Goal: Task Accomplishment & Management: Manage account settings

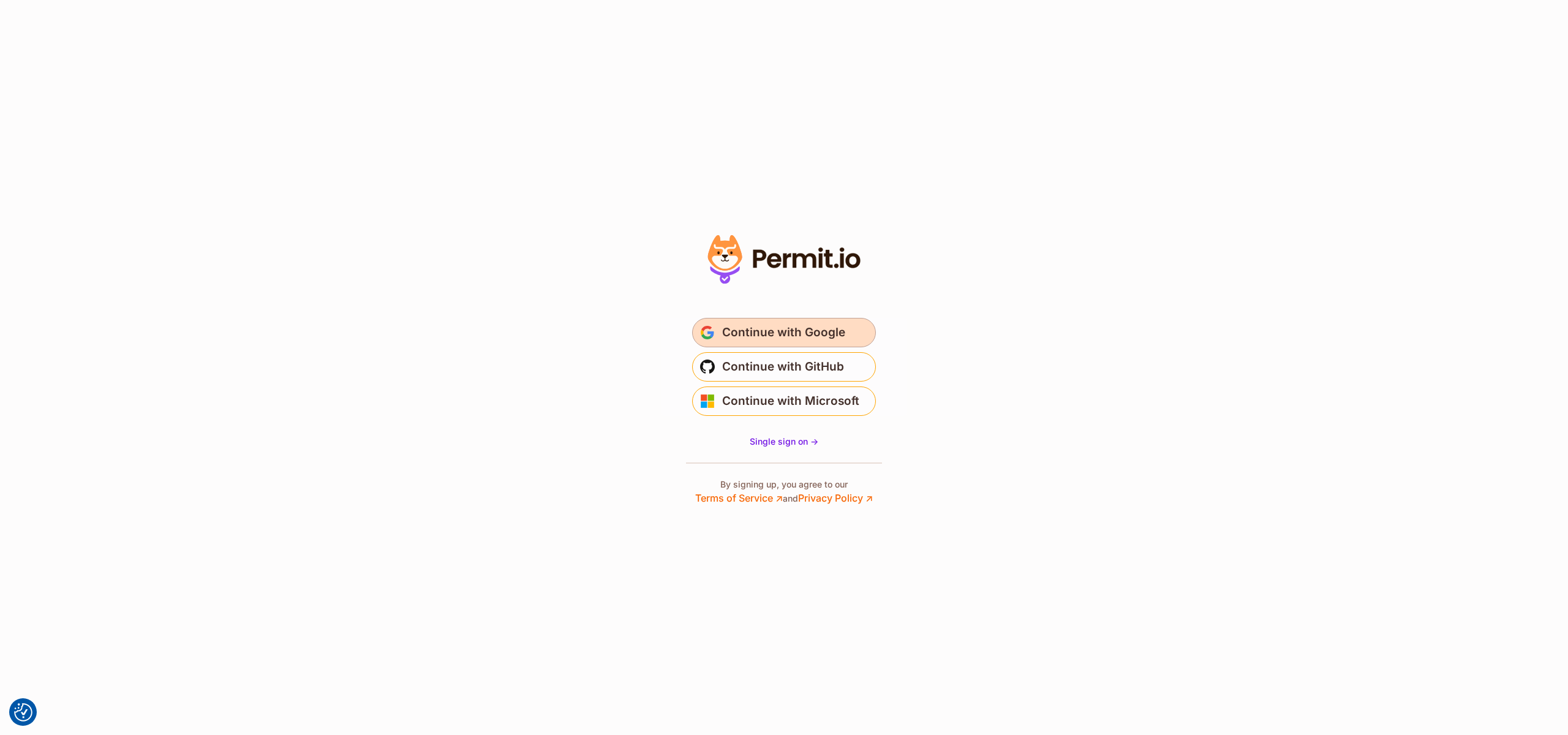
click at [782, 335] on span "Continue with Google" at bounding box center [784, 333] width 123 height 20
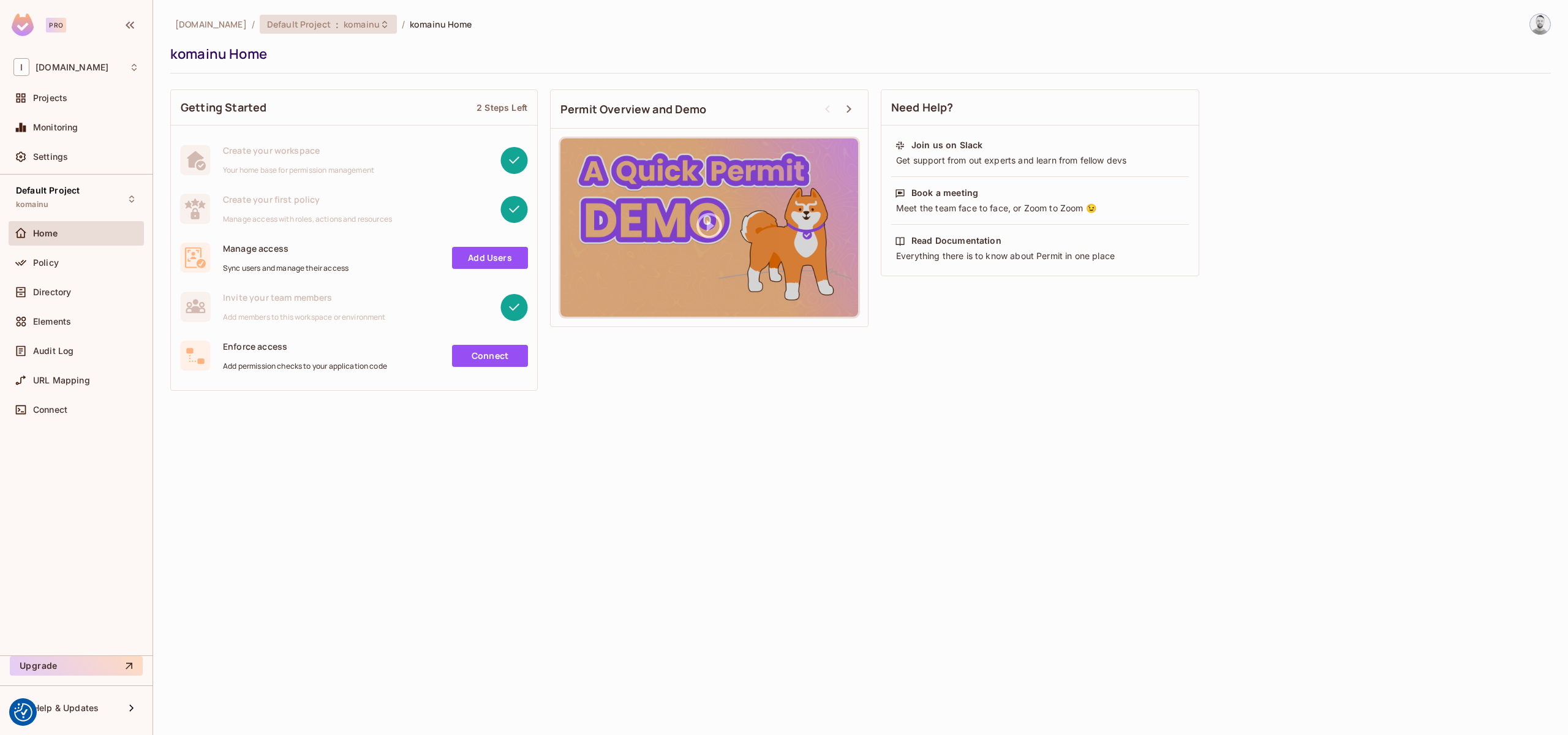
click at [335, 28] on span ":" at bounding box center [337, 24] width 4 height 9
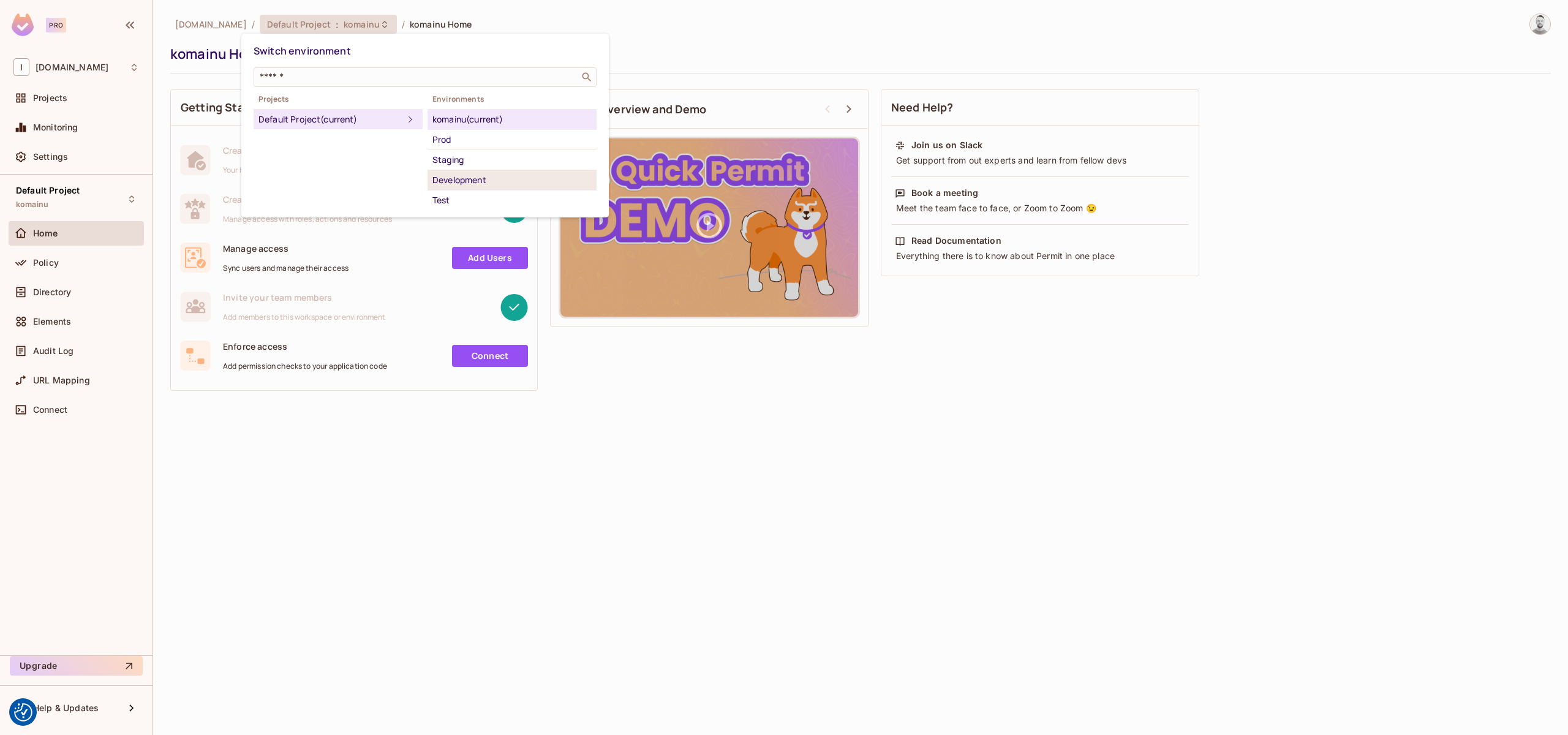
click at [472, 175] on div "Development" at bounding box center [512, 180] width 159 height 14
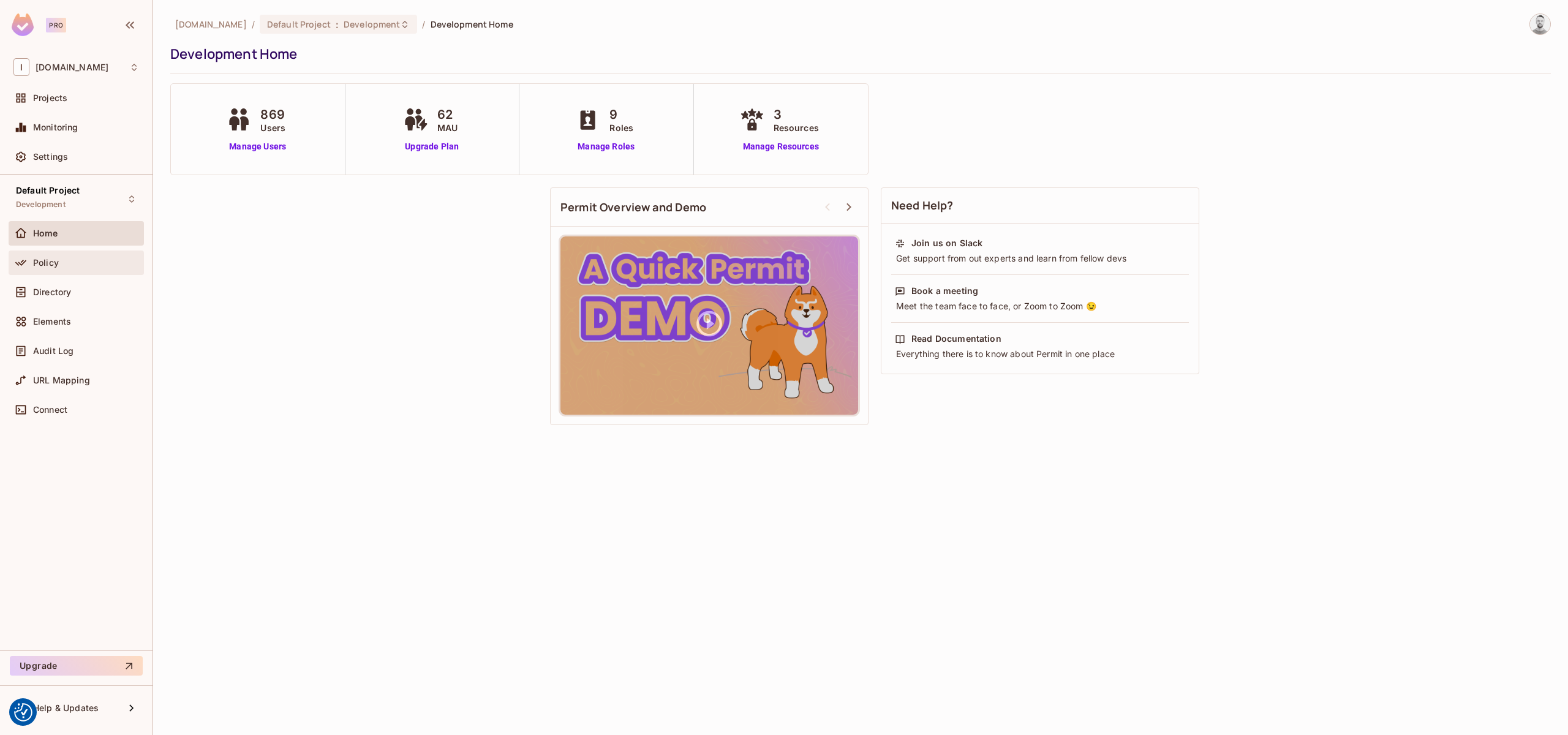
click at [54, 264] on span "Policy" at bounding box center [46, 263] width 26 height 9
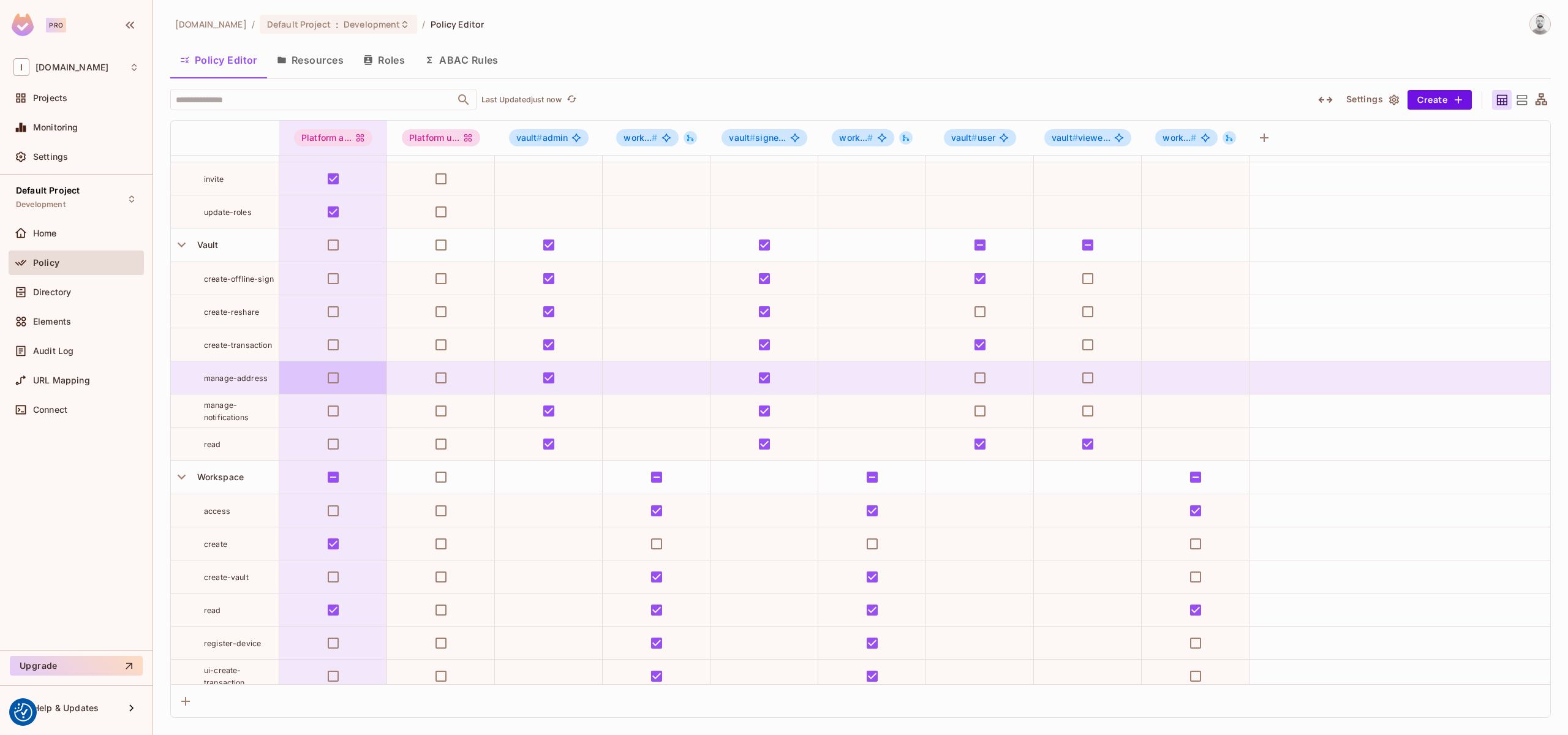
scroll to position [68, 0]
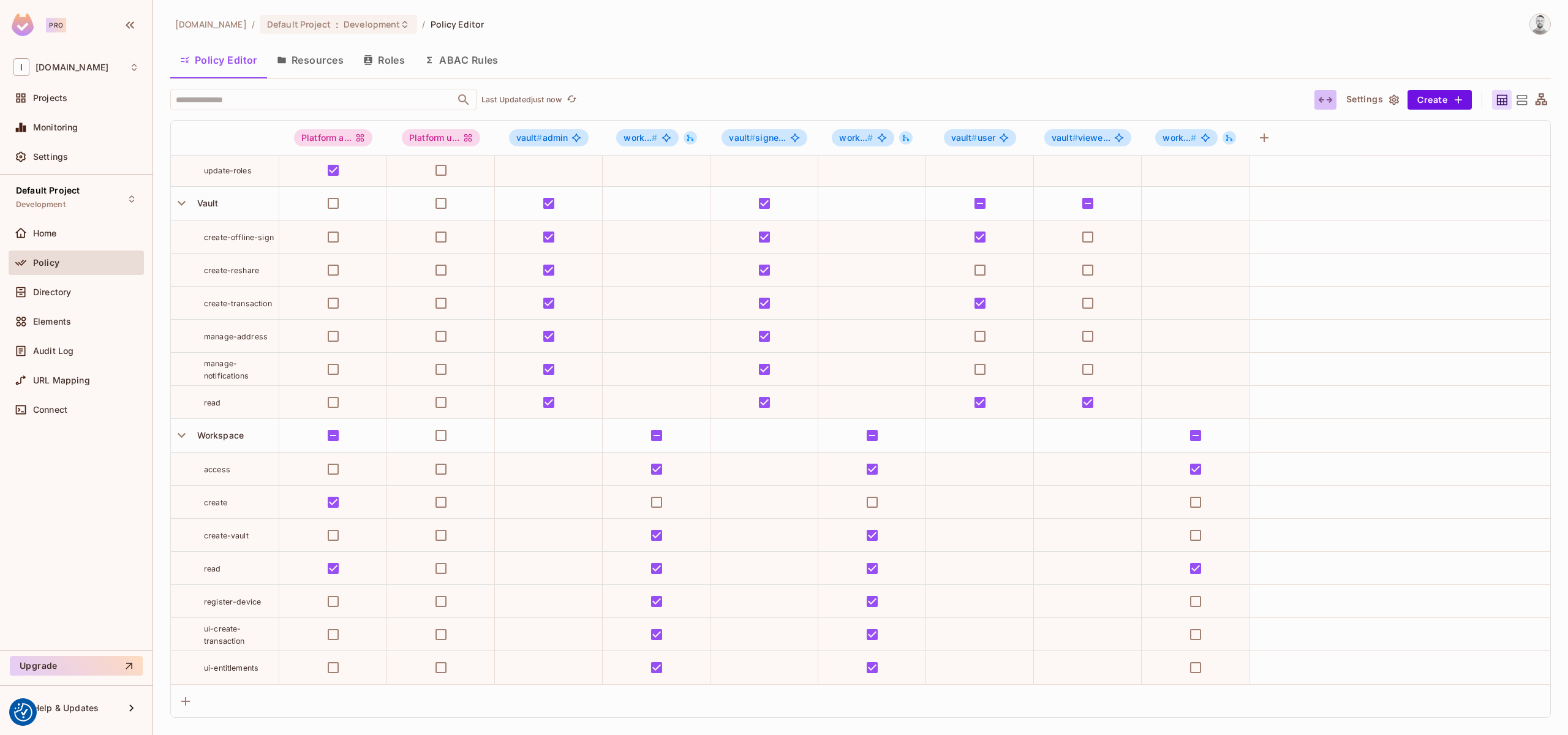
click at [1327, 99] on icon "button" at bounding box center [1325, 99] width 14 height 14
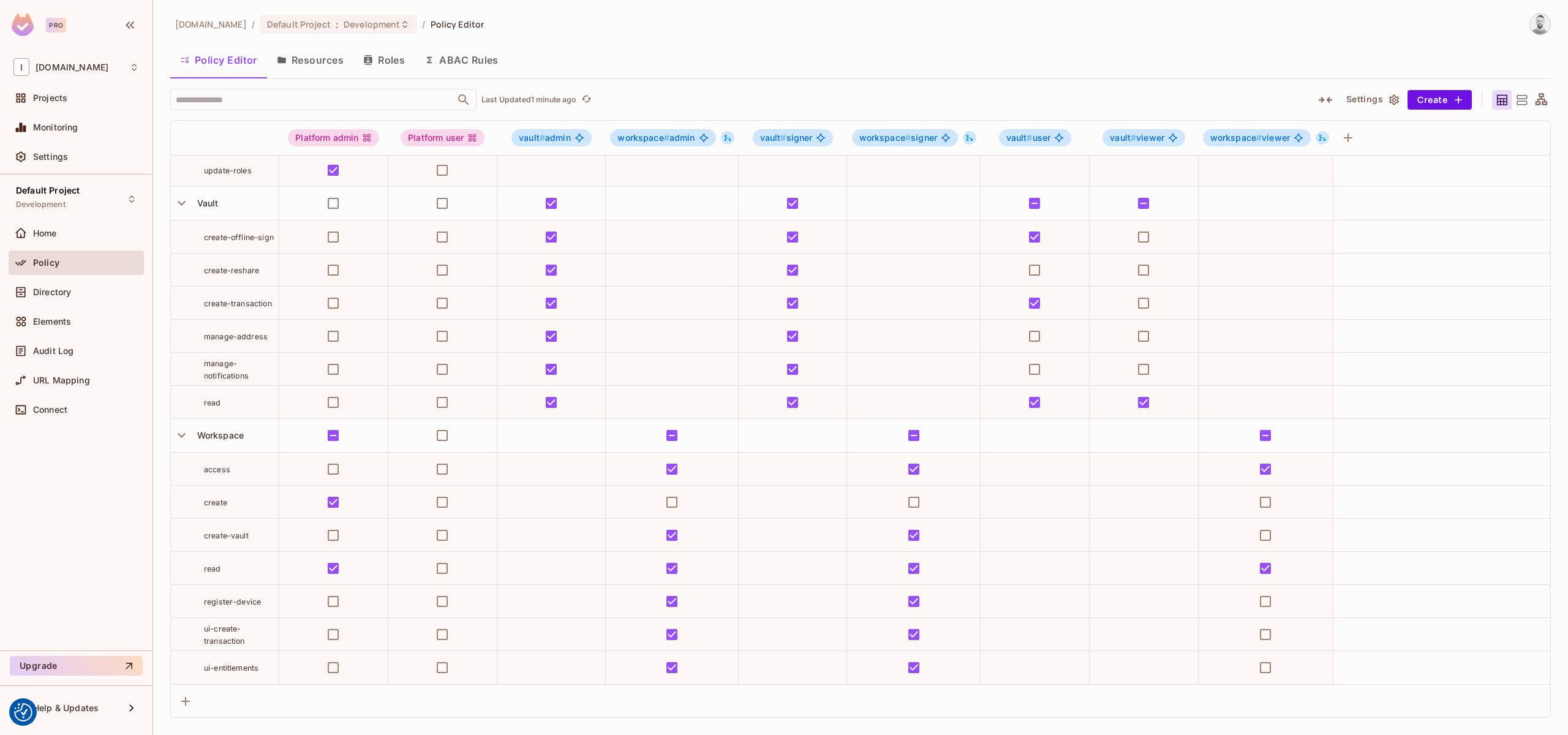
click at [324, 55] on button "Resources" at bounding box center [310, 60] width 86 height 31
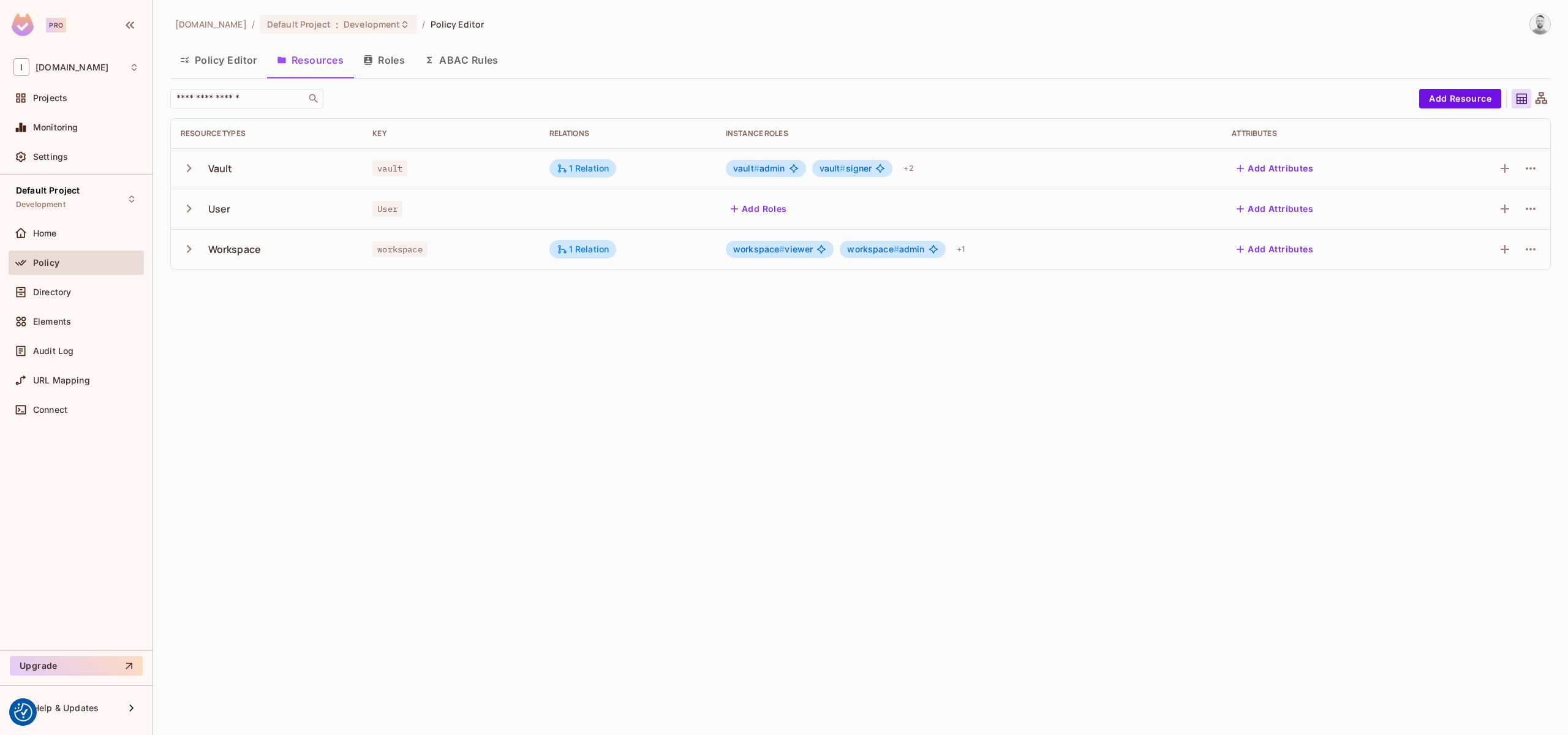
drag, startPoint x: 232, startPoint y: 249, endPoint x: 224, endPoint y: 250, distance: 8.1
click at [230, 249] on div "Workspace" at bounding box center [234, 250] width 53 height 14
click at [184, 252] on icon "button" at bounding box center [188, 248] width 16 height 16
click at [1284, 242] on button "Add Attributes" at bounding box center [1276, 249] width 86 height 20
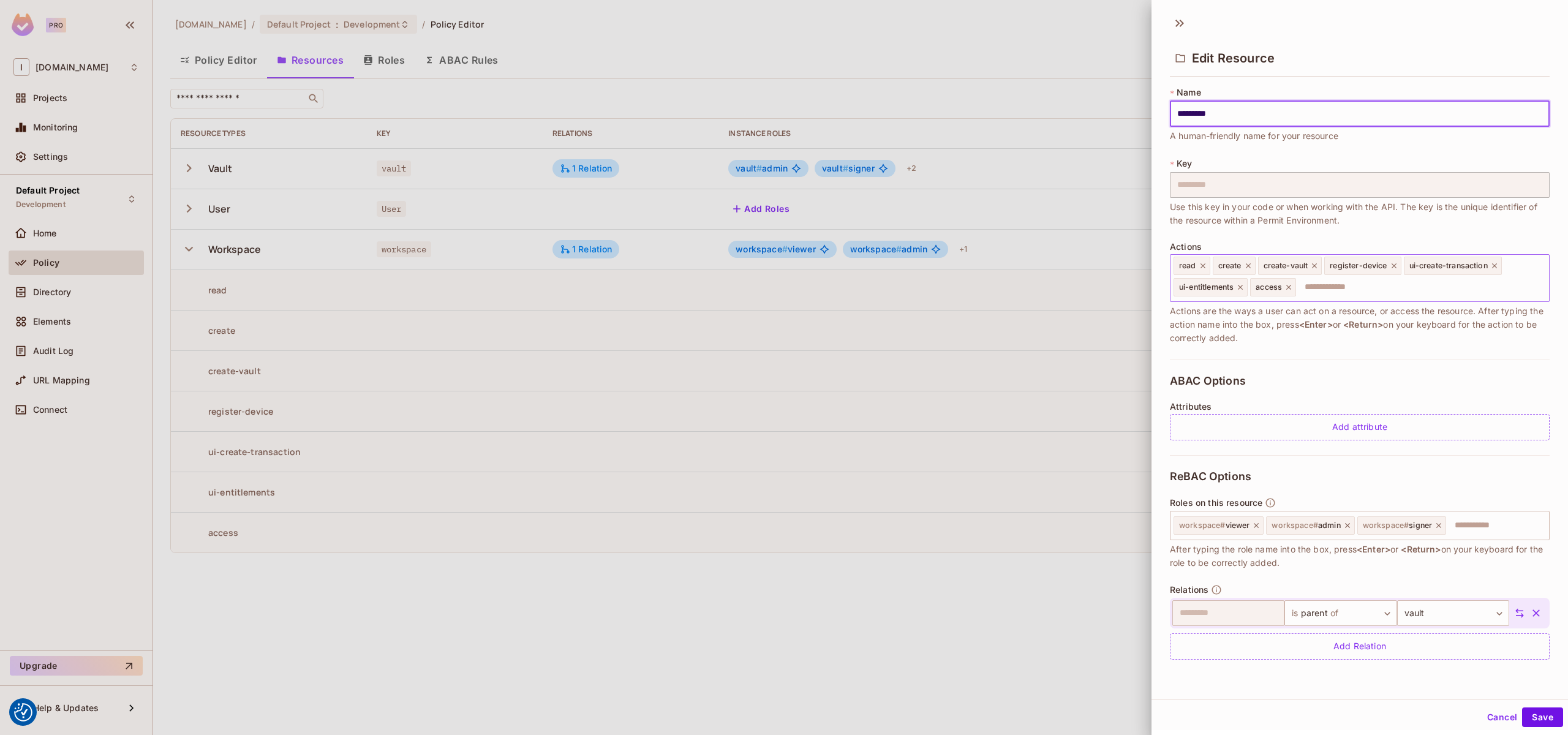
click at [1392, 283] on input "text" at bounding box center [1421, 287] width 247 height 25
type input "********"
type input "**********"
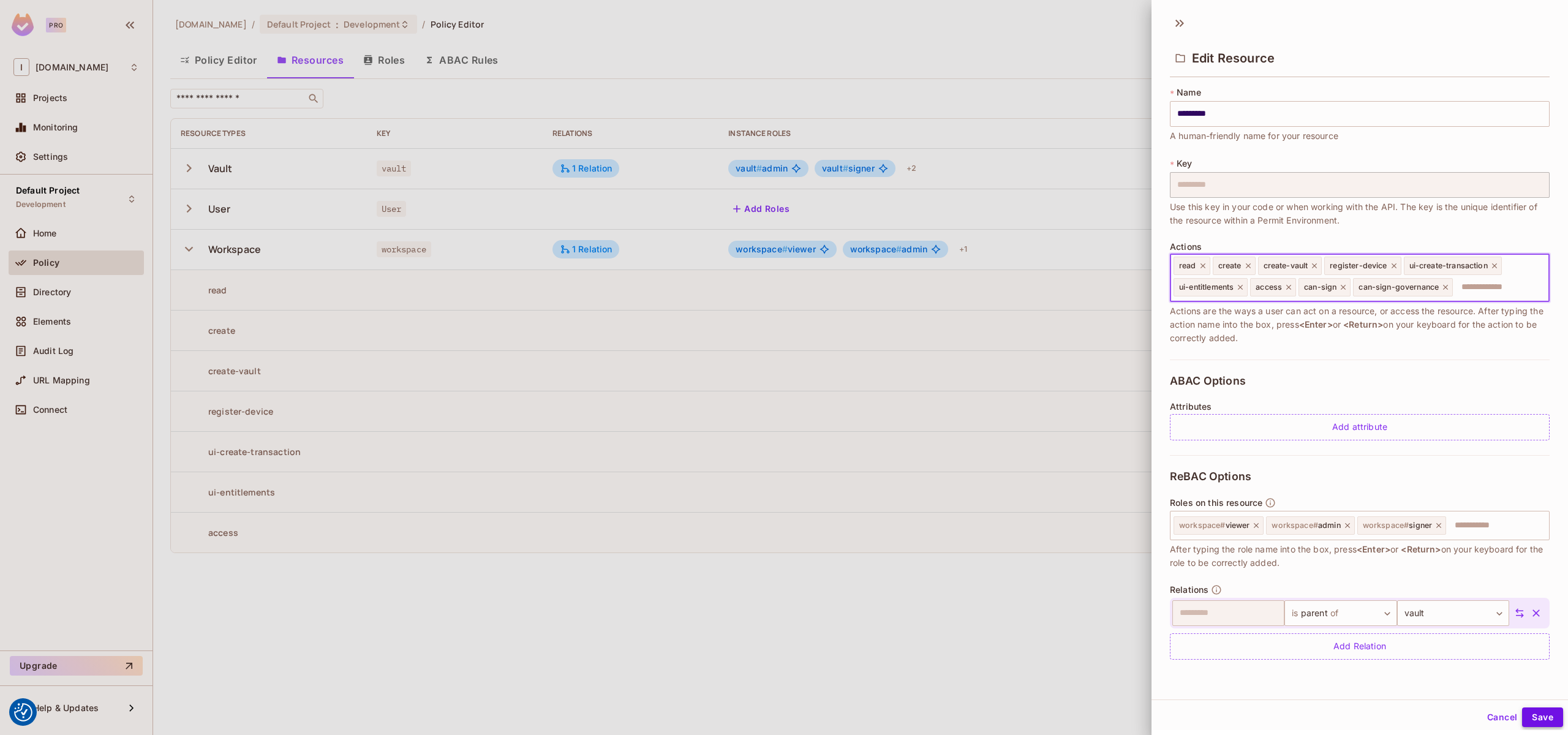
click at [1523, 717] on button "Save" at bounding box center [1543, 717] width 41 height 20
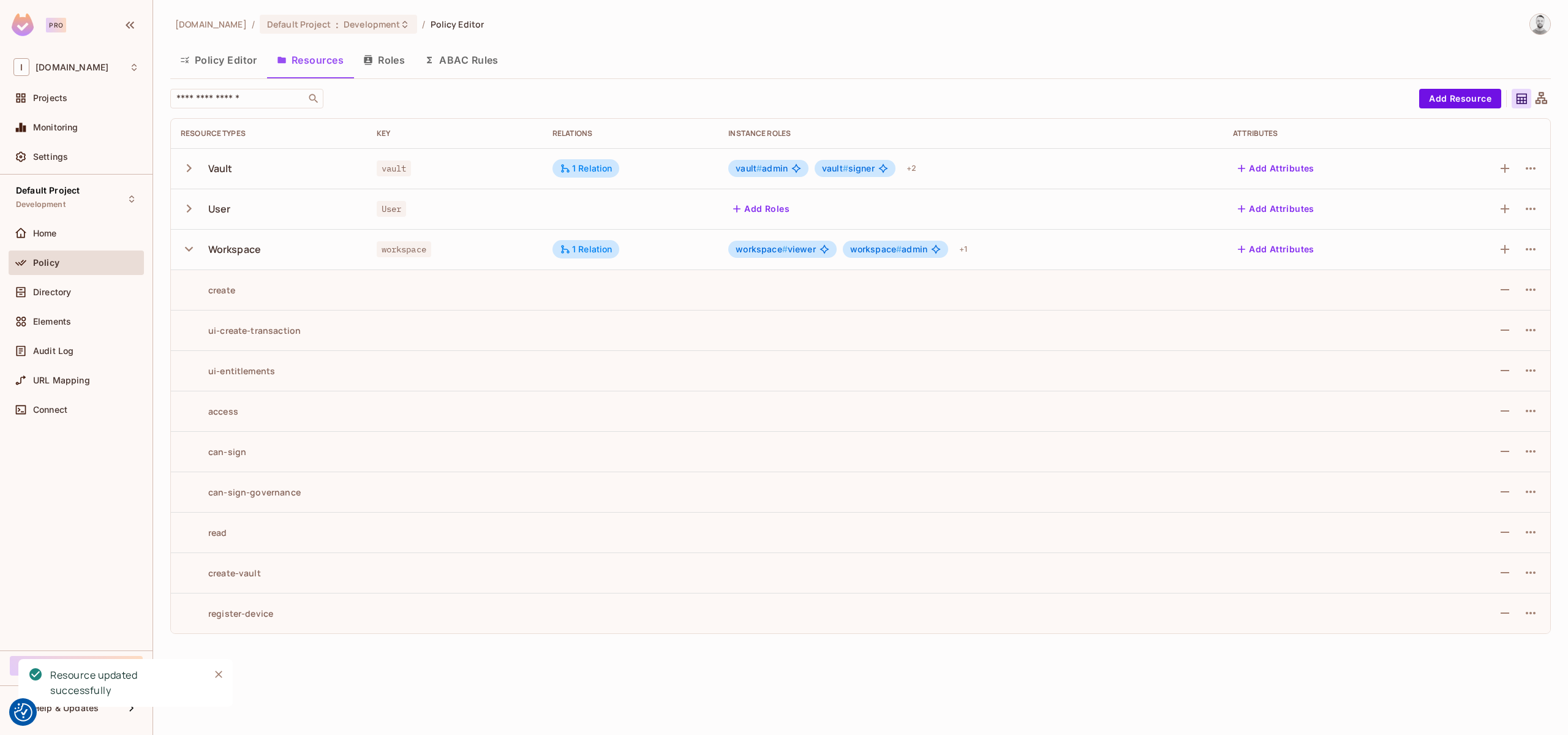
click at [228, 65] on button "Policy Editor" at bounding box center [219, 60] width 97 height 31
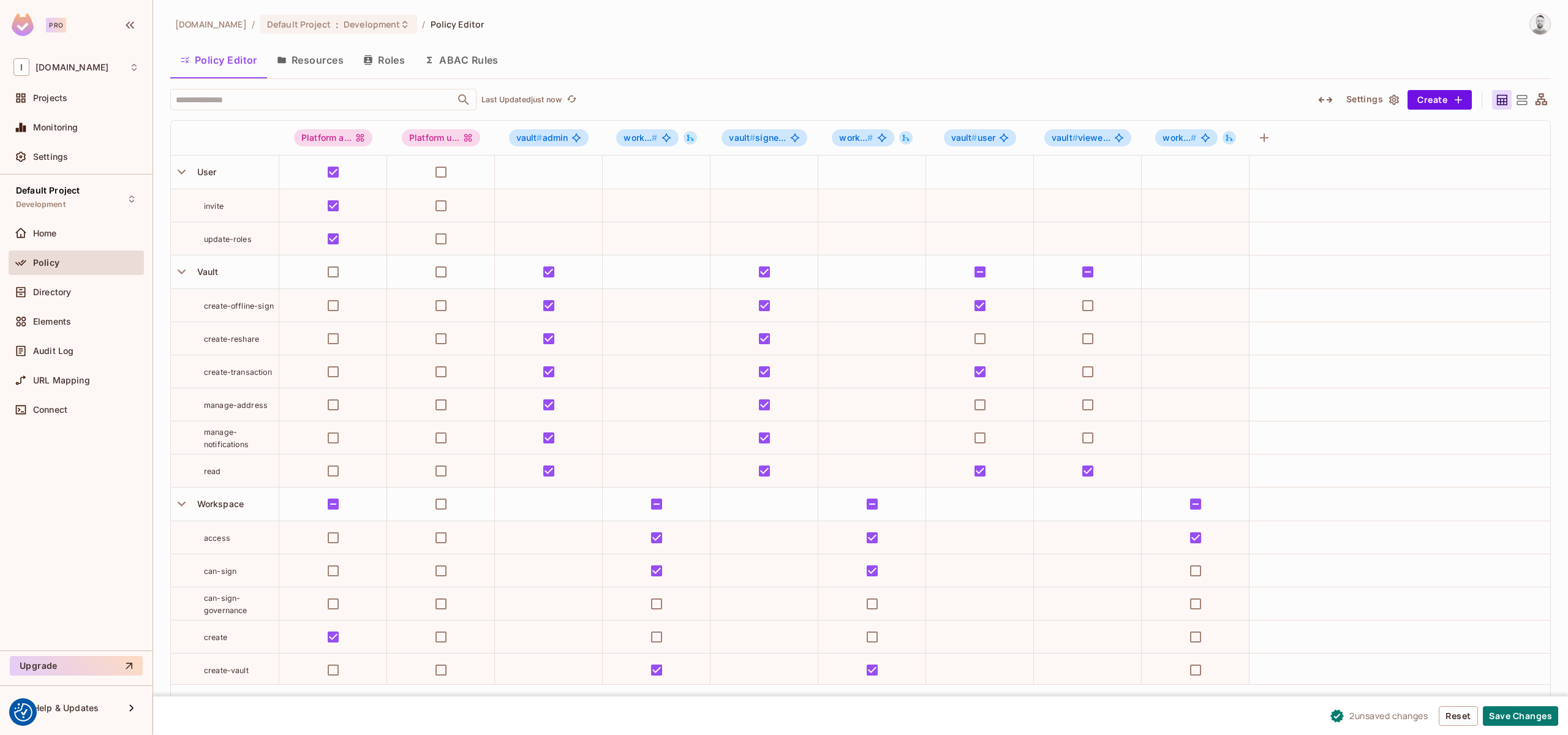
click at [1320, 98] on icon "button" at bounding box center [1325, 100] width 14 height 6
